Goal: Complete application form

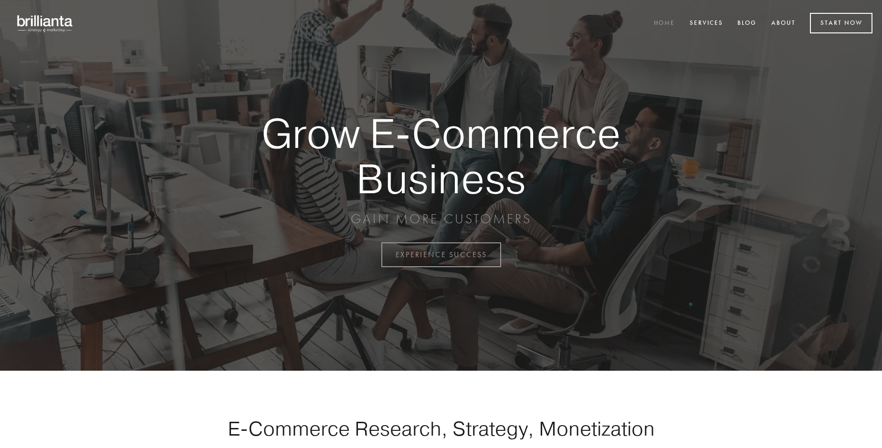
scroll to position [2502, 0]
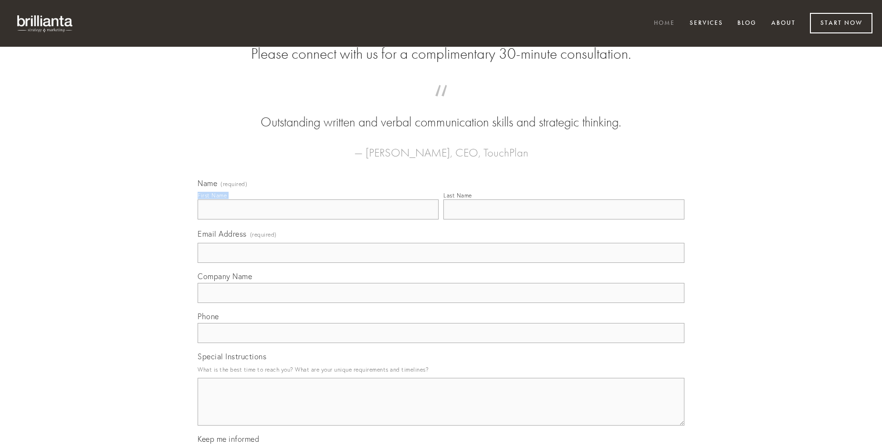
type input "[PERSON_NAME]"
click at [564, 220] on input "Last Name" at bounding box center [563, 209] width 241 height 20
type input "[PERSON_NAME]"
click at [441, 263] on input "Email Address (required)" at bounding box center [441, 253] width 487 height 20
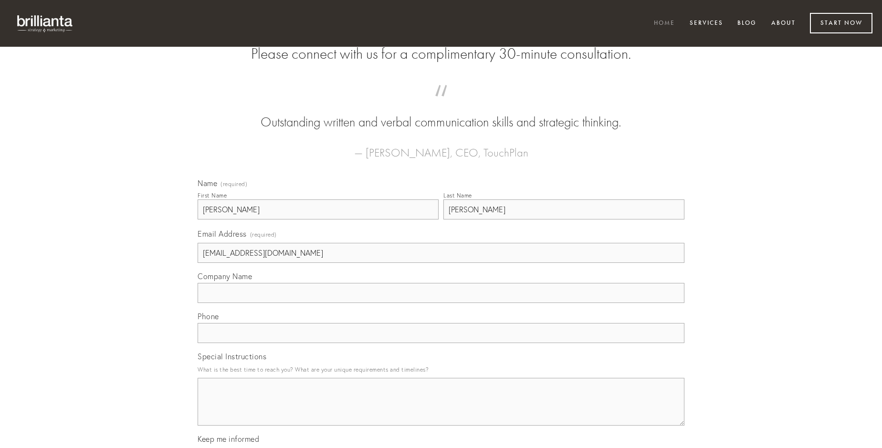
type input "[EMAIL_ADDRESS][DOMAIN_NAME]"
click at [441, 303] on input "Company Name" at bounding box center [441, 293] width 487 height 20
type input "ars"
click at [441, 343] on input "text" at bounding box center [441, 333] width 487 height 20
click at [441, 410] on textarea "Special Instructions" at bounding box center [441, 402] width 487 height 48
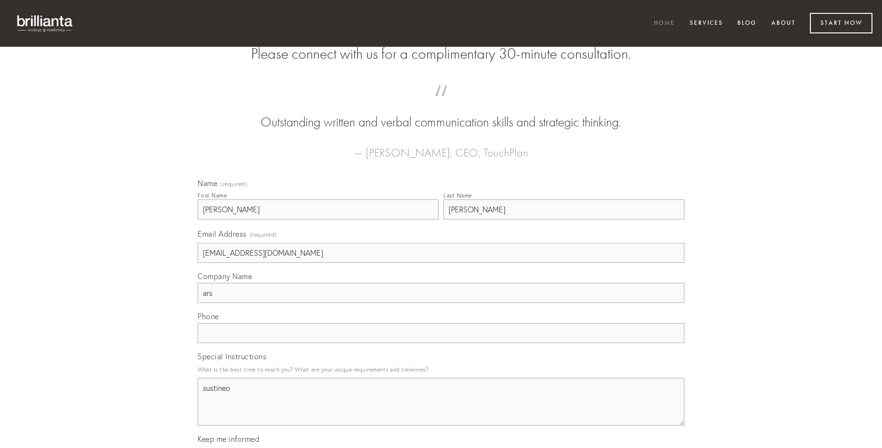
type textarea "sustineo"
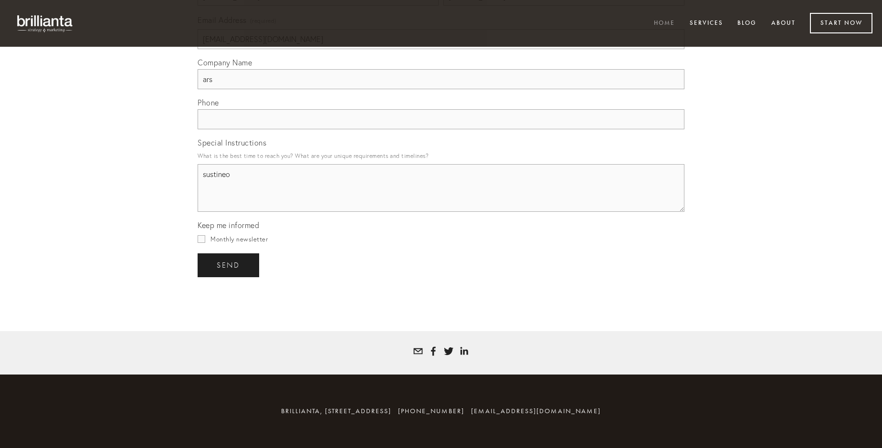
click at [229, 265] on span "send" at bounding box center [228, 265] width 23 height 9
